Goal: Information Seeking & Learning: Learn about a topic

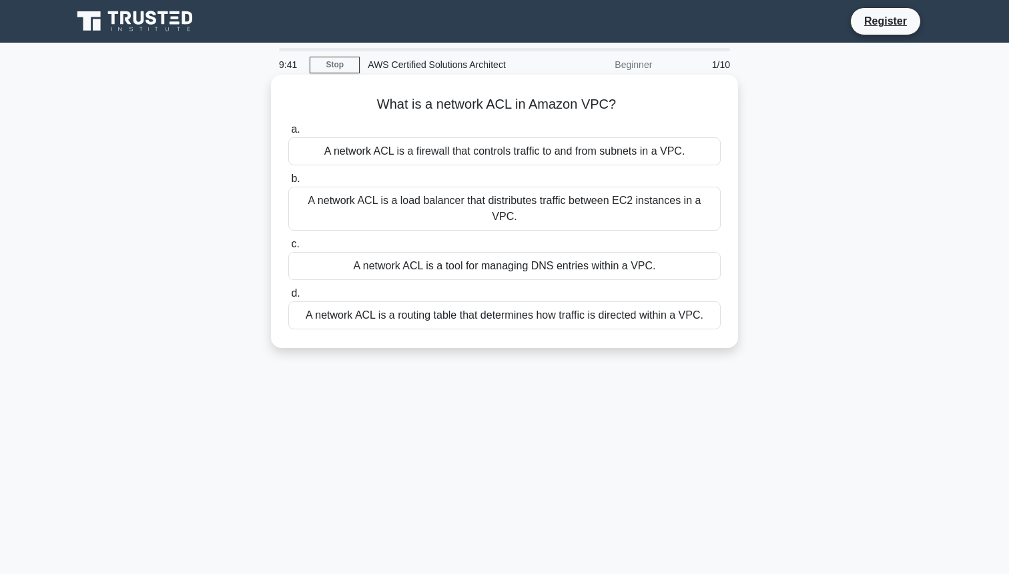
click at [417, 149] on div "A network ACL is a firewall that controls traffic to and from subnets in a VPC." at bounding box center [504, 151] width 432 height 28
click at [288, 134] on input "a. A network ACL is a firewall that controls traffic to and from subnets in a V…" at bounding box center [288, 129] width 0 height 9
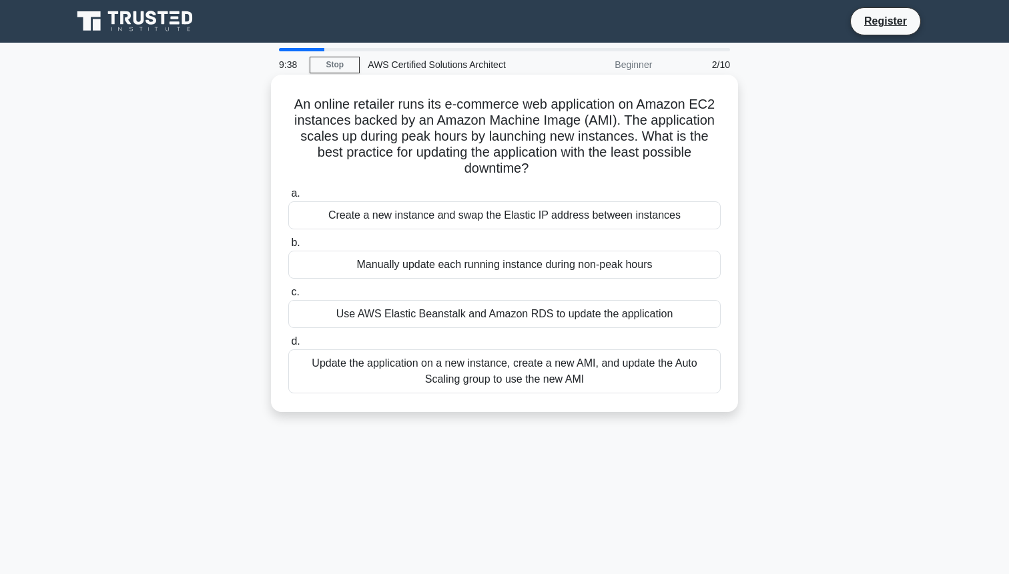
click at [350, 217] on div "Create a new instance and swap the Elastic IP address between instances" at bounding box center [504, 216] width 432 height 28
click at [288, 198] on input "a. Create a new instance and swap the Elastic IP address between instances" at bounding box center [288, 193] width 0 height 9
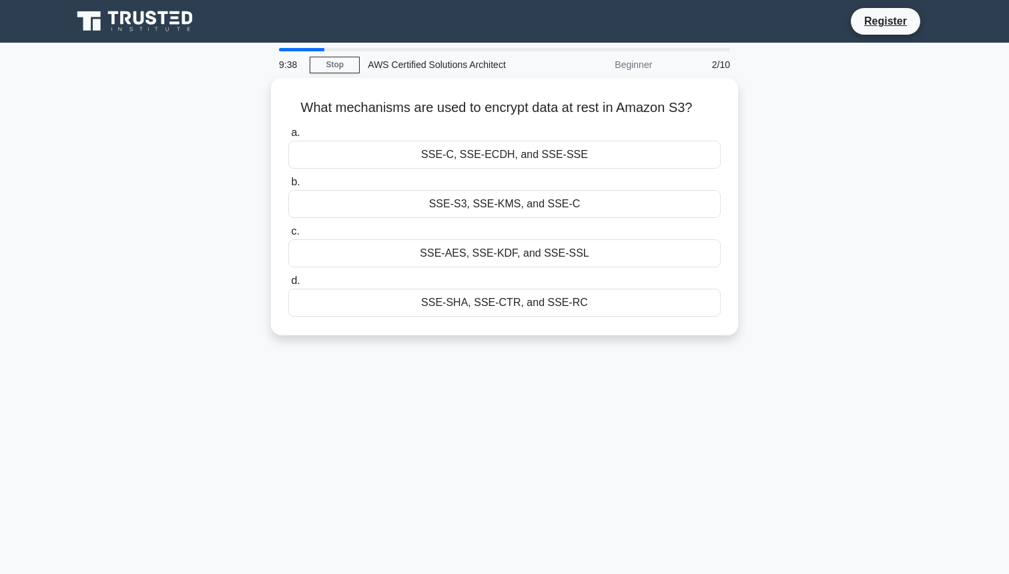
click at [350, 217] on div "a. SSE-C, [GEOGRAPHIC_DATA], and SSE-SSE b. SSE-S3, SSE-KMS, and SSE-C c. d." at bounding box center [504, 220] width 448 height 197
click at [350, 217] on div "a. SSE-C, SSE-ECDH, and SSE-SSE b. SSE-S3, SSE-KMS, and SSE-C c. d." at bounding box center [504, 220] width 448 height 197
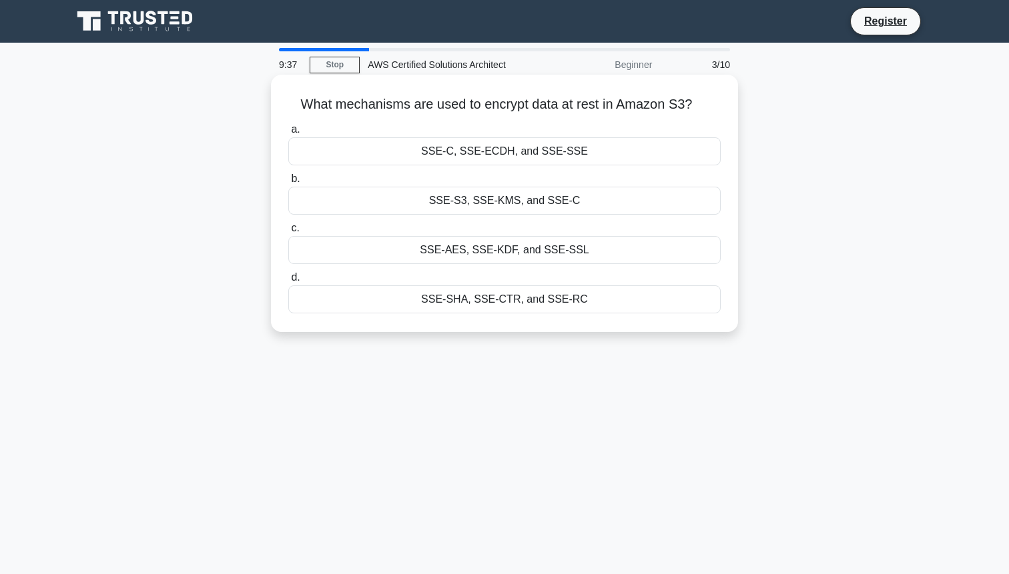
click at [350, 208] on div "SSE-S3, SSE-KMS, and SSE-C" at bounding box center [504, 201] width 432 height 28
click at [288, 183] on input "b. SSE-S3, SSE-KMS, and SSE-C" at bounding box center [288, 179] width 0 height 9
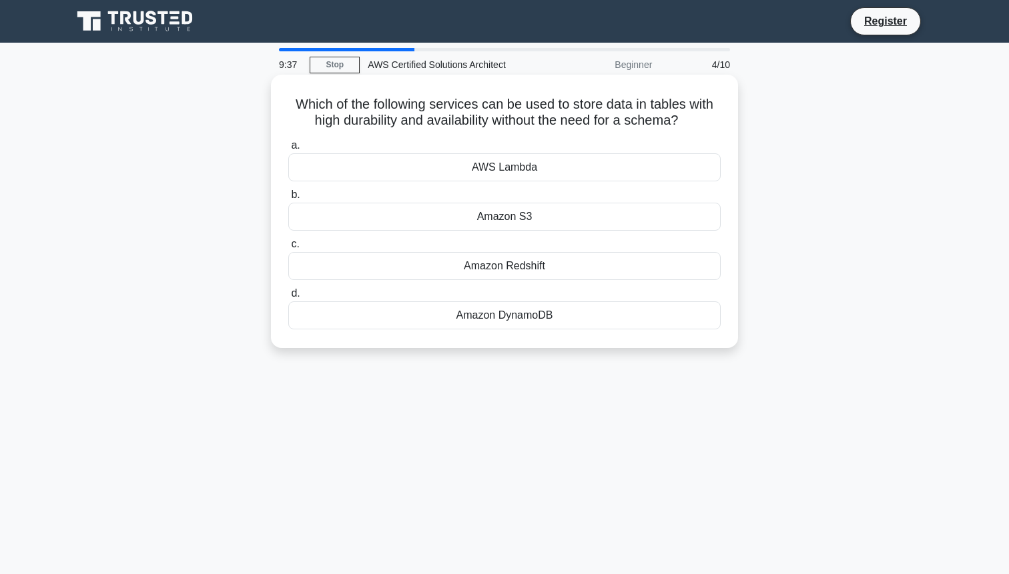
click at [350, 206] on div "Amazon S3" at bounding box center [504, 217] width 432 height 28
click at [288, 199] on input "b. Amazon S3" at bounding box center [288, 195] width 0 height 9
click at [353, 253] on div "Amazon DynamoDB" at bounding box center [504, 266] width 432 height 28
click at [288, 249] on input "c. Amazon DynamoDB" at bounding box center [288, 244] width 0 height 9
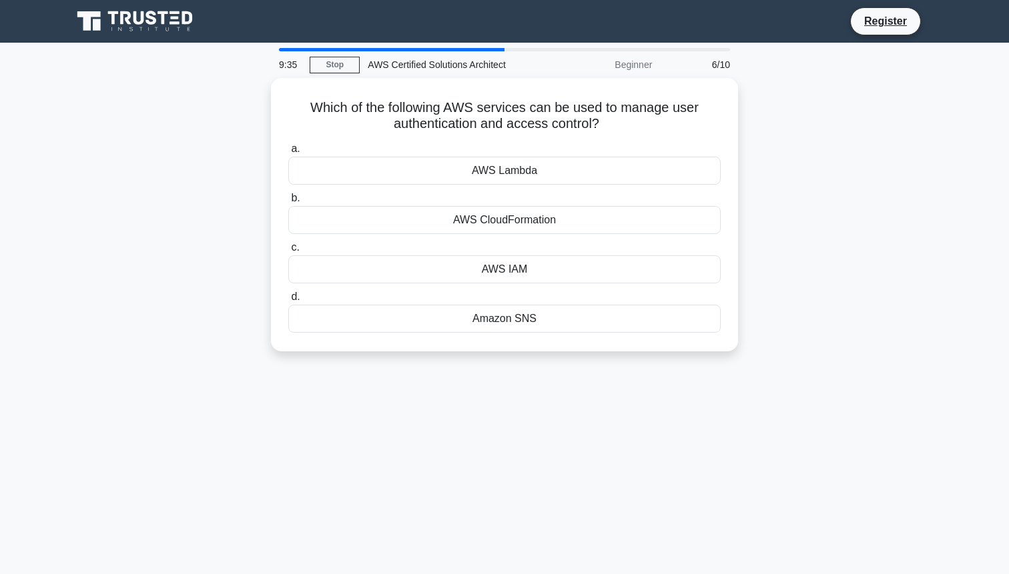
click at [350, 198] on label "b. AWS CloudFormation" at bounding box center [504, 212] width 432 height 44
click at [288, 198] on input "b. AWS CloudFormation" at bounding box center [288, 198] width 0 height 9
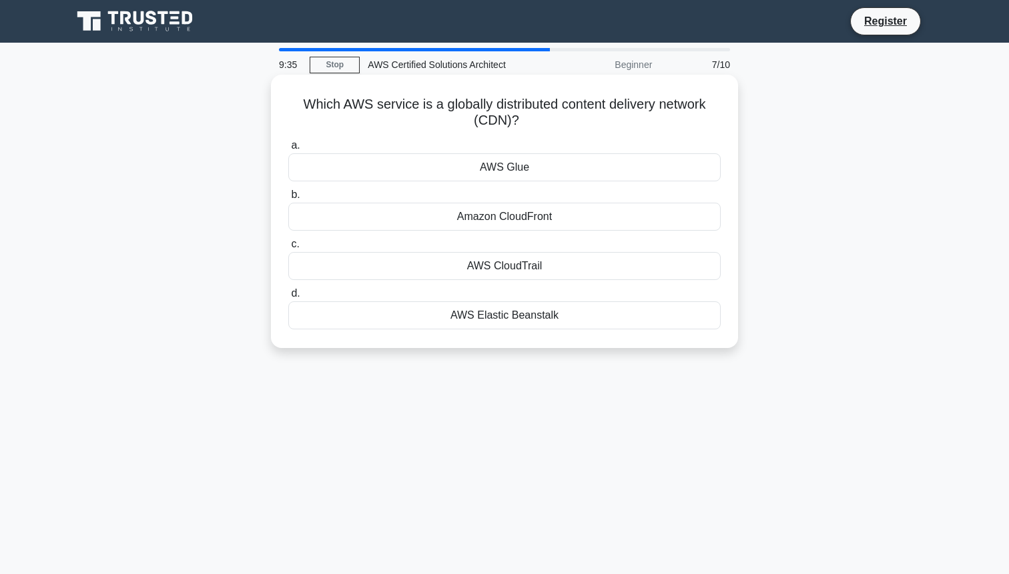
click at [357, 268] on div "AWS CloudTrail" at bounding box center [504, 266] width 432 height 28
click at [288, 249] on input "c. AWS CloudTrail" at bounding box center [288, 244] width 0 height 9
click at [357, 209] on div "Amazon Route 53" at bounding box center [504, 217] width 432 height 28
click at [288, 199] on input "b. Amazon Route 53" at bounding box center [288, 195] width 0 height 9
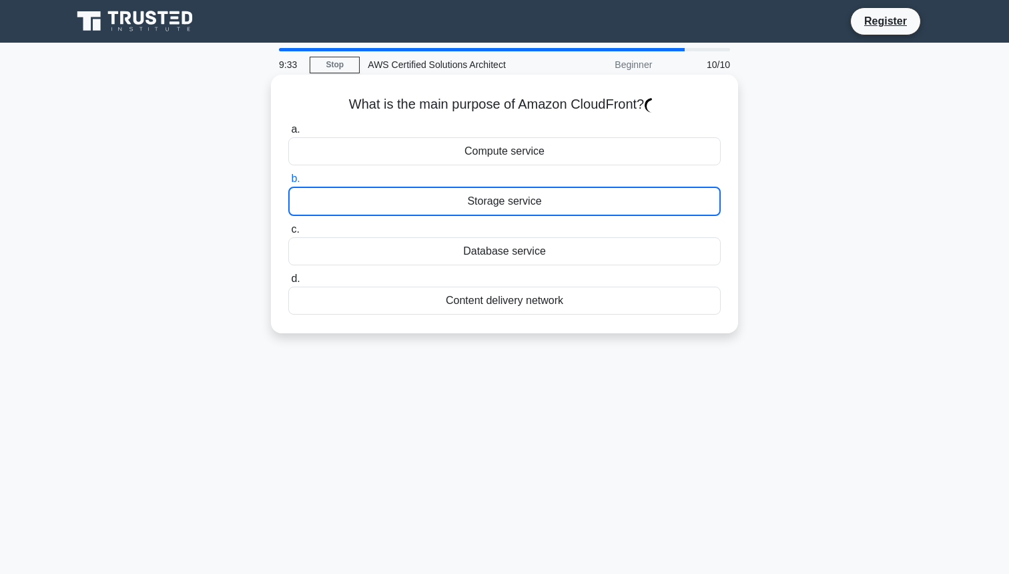
click at [354, 250] on div "Database service" at bounding box center [504, 252] width 432 height 28
click at [288, 234] on input "c. Database service" at bounding box center [288, 230] width 0 height 9
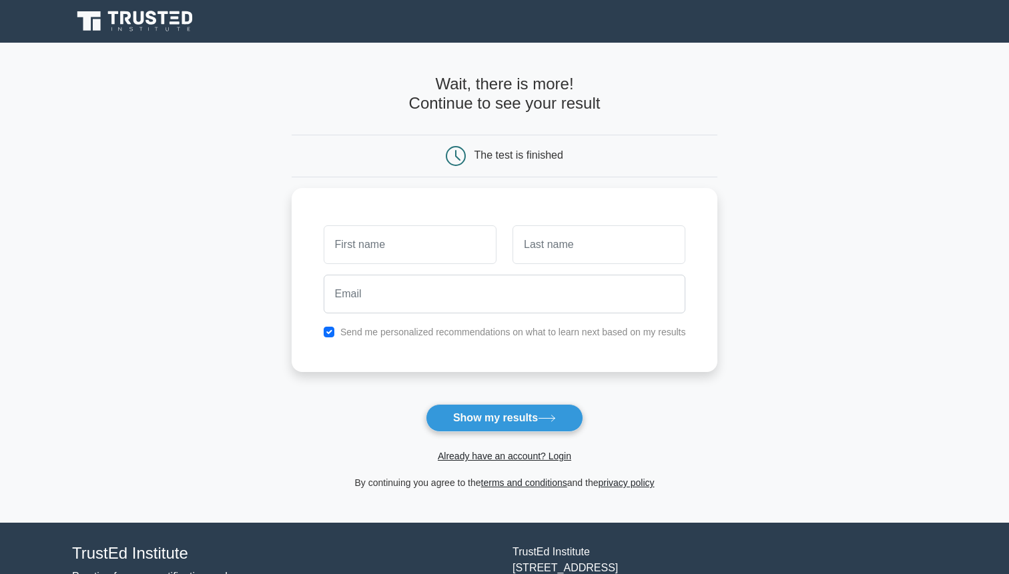
click at [462, 396] on form "Wait, there is more! Continue to see your result The test is finished and the" at bounding box center [505, 283] width 426 height 416
click at [462, 407] on button "Show my results" at bounding box center [504, 418] width 157 height 28
